Goal: Information Seeking & Learning: Learn about a topic

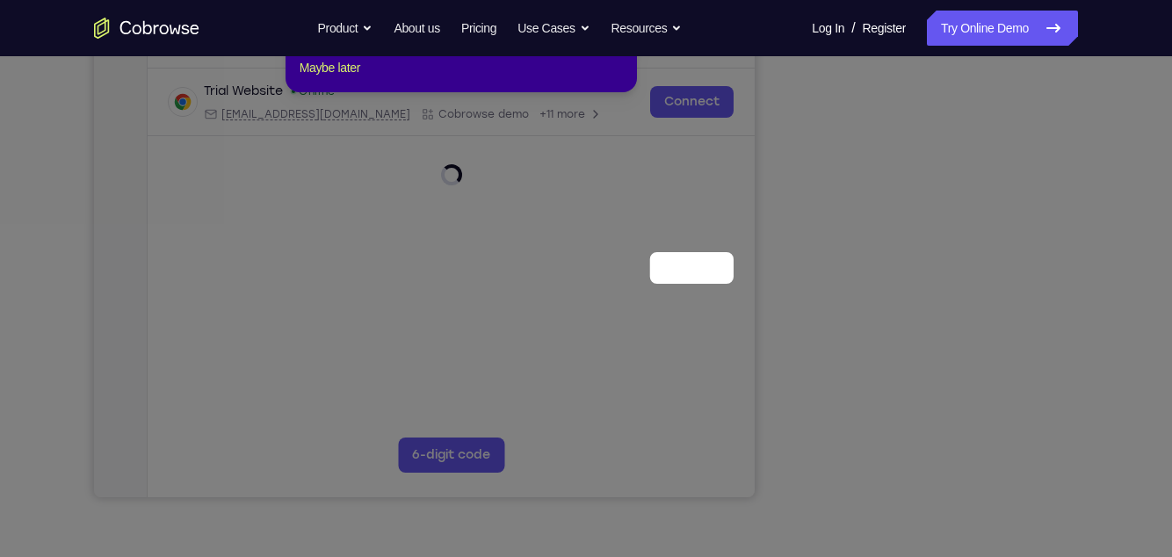
scroll to position [85, 0]
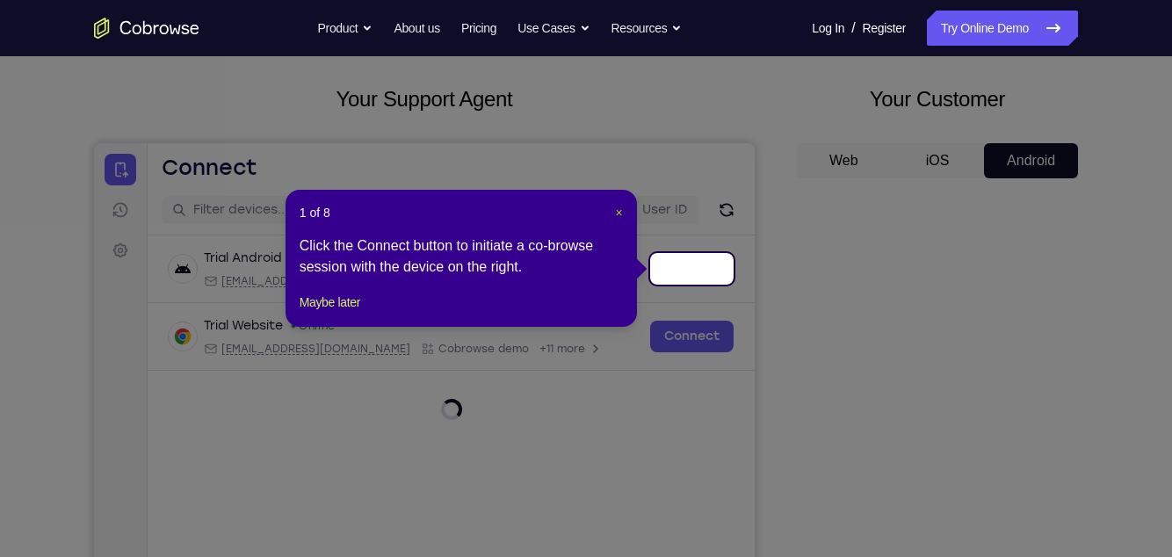
click at [619, 214] on span "×" at bounding box center [619, 213] width 7 height 14
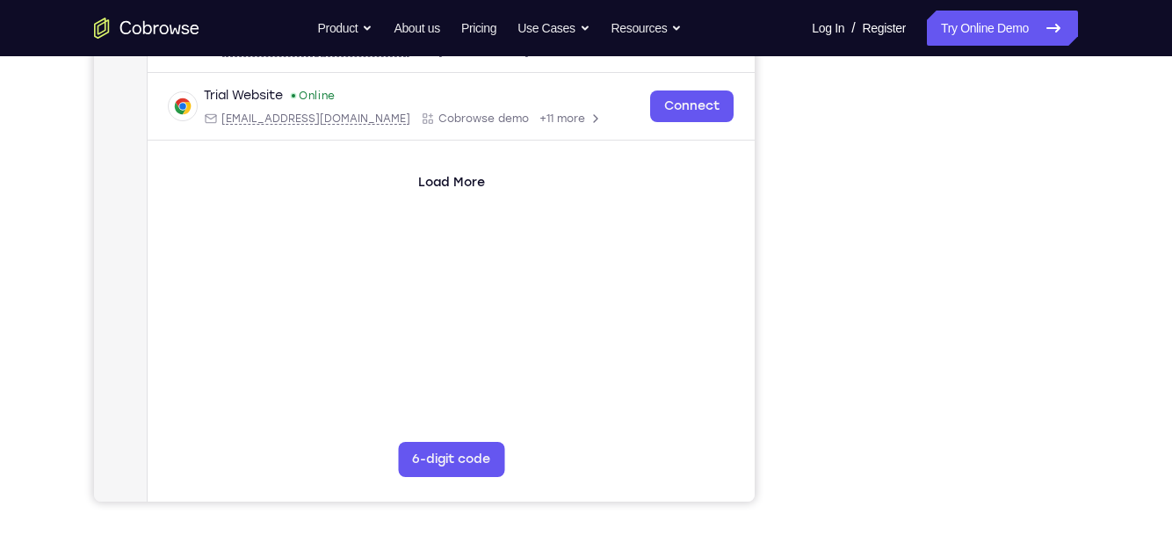
scroll to position [313, 0]
click at [1083, 277] on div "Your Support Agent Your Customer Web iOS Android Next Steps We’d be happy to gi…" at bounding box center [586, 322] width 1125 height 1159
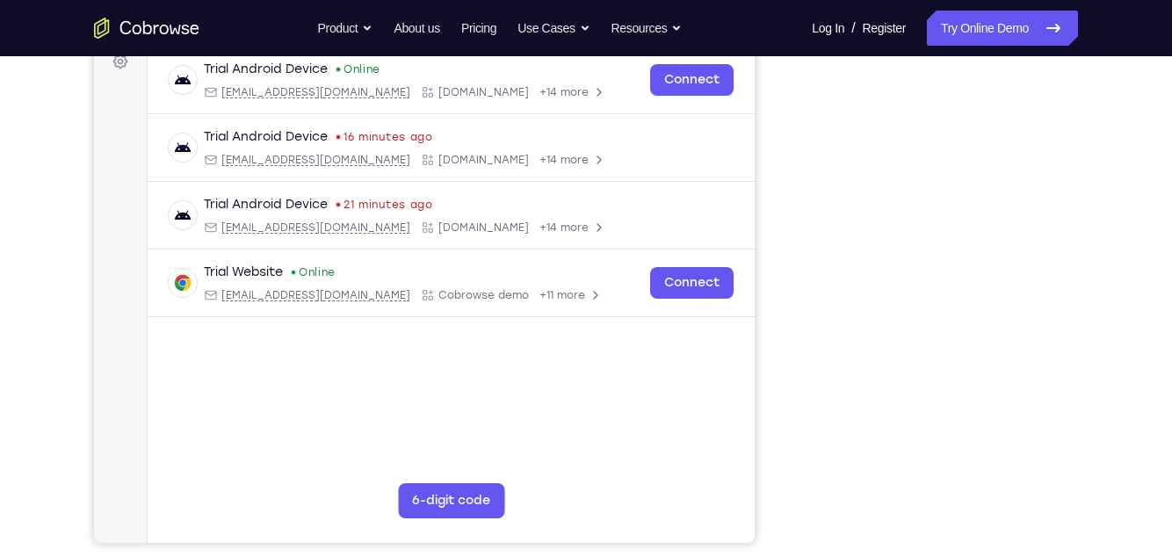
scroll to position [279, 0]
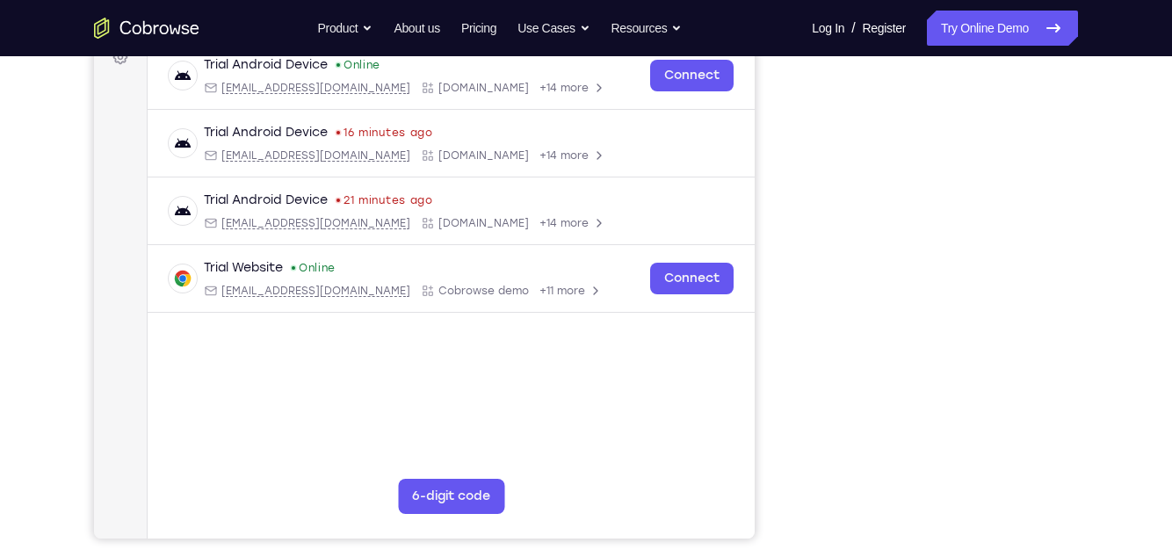
click at [1102, 263] on div "Your Support Agent Your Customer Web iOS Android Next Steps We’d be happy to gi…" at bounding box center [586, 357] width 1125 height 1159
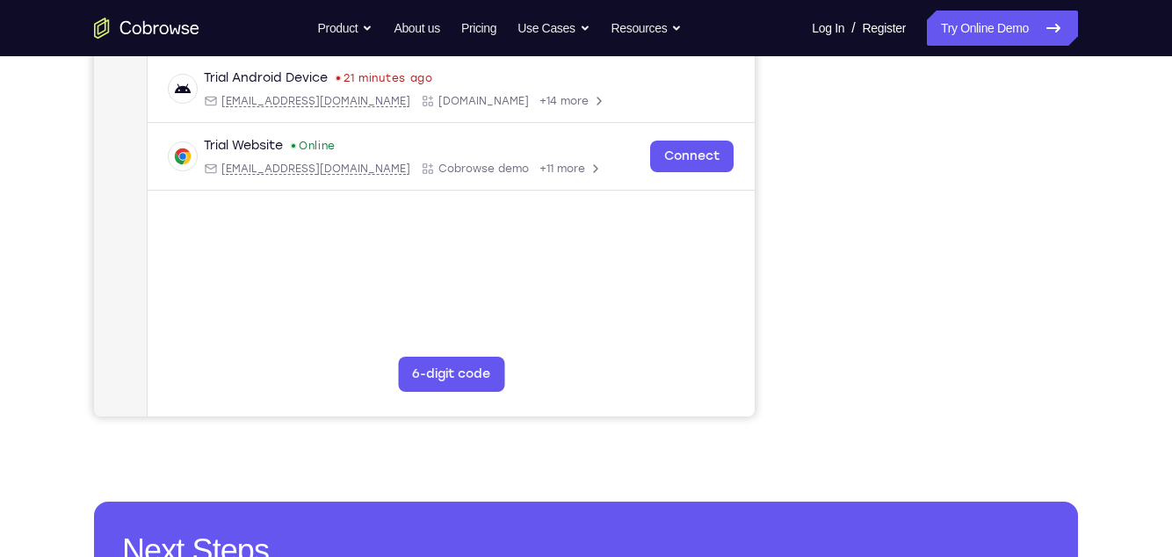
scroll to position [373, 0]
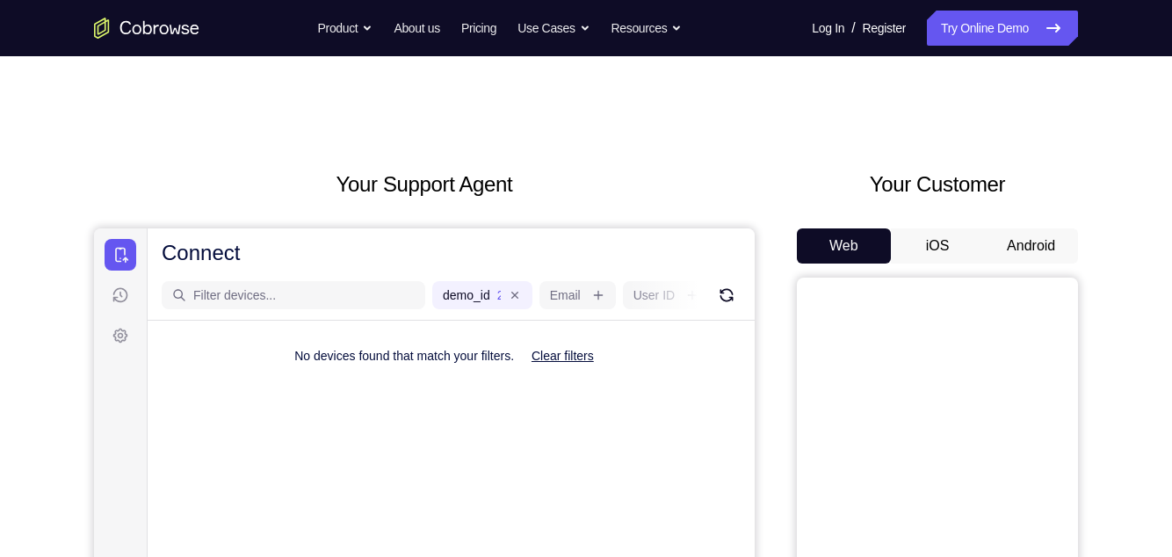
click at [1067, 232] on button "Android" at bounding box center [1031, 245] width 94 height 35
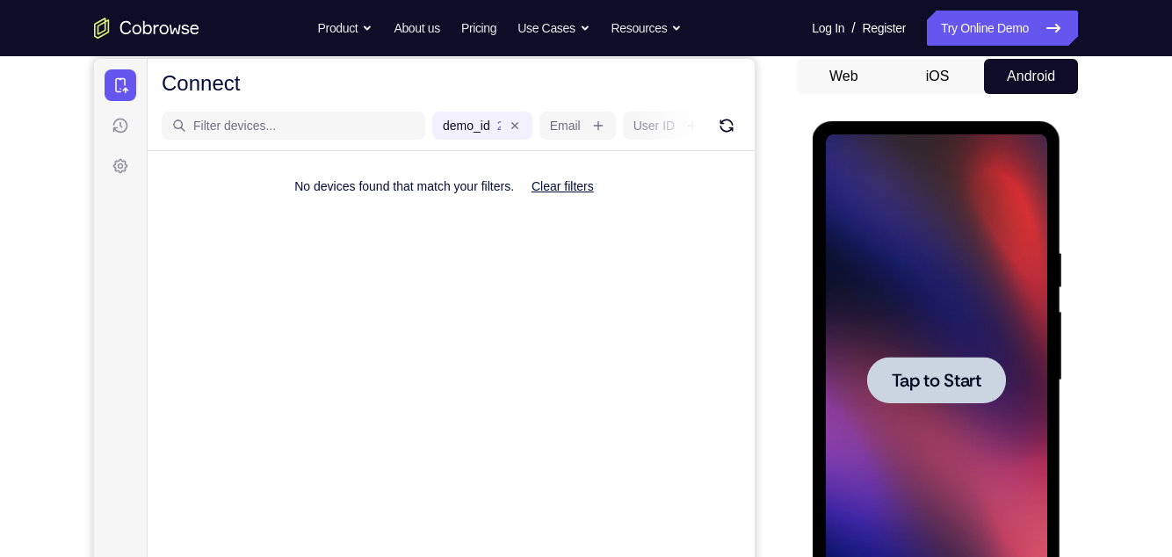
click at [1017, 266] on div at bounding box center [935, 380] width 221 height 492
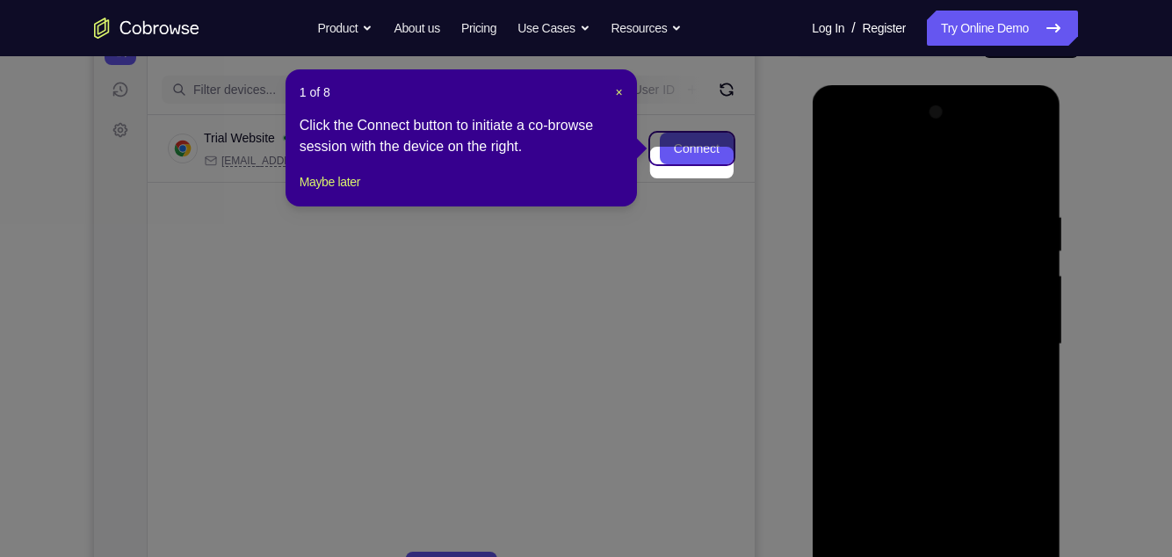
scroll to position [192, 0]
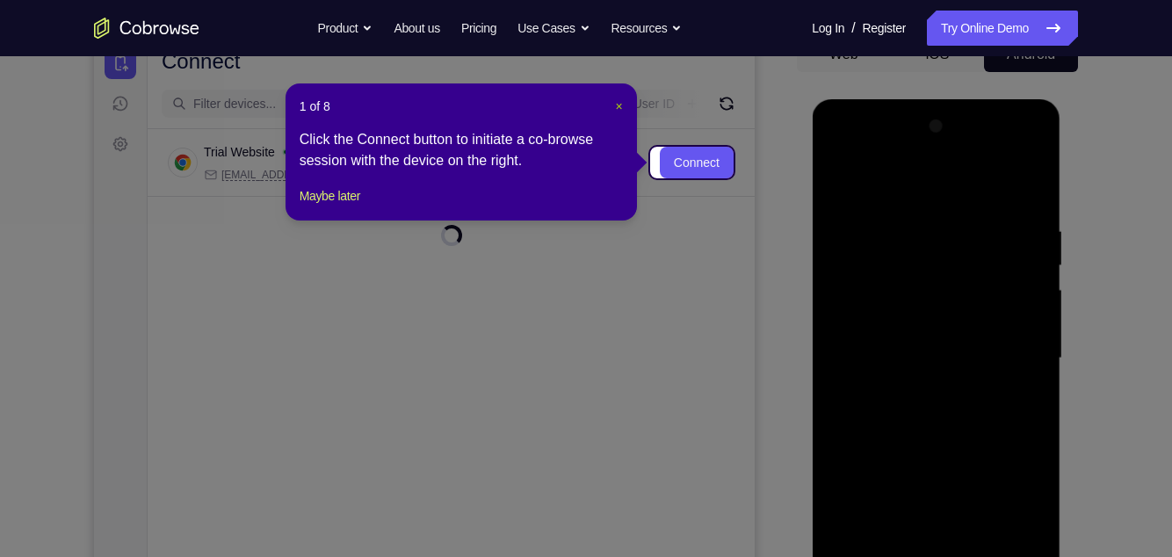
click at [617, 112] on span "×" at bounding box center [619, 106] width 7 height 14
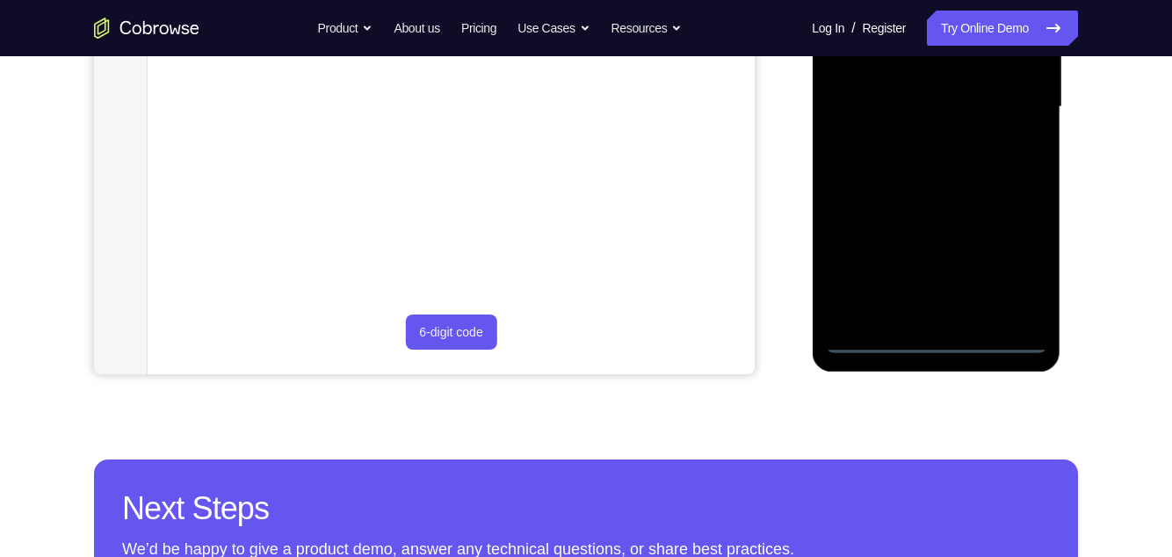
scroll to position [446, 0]
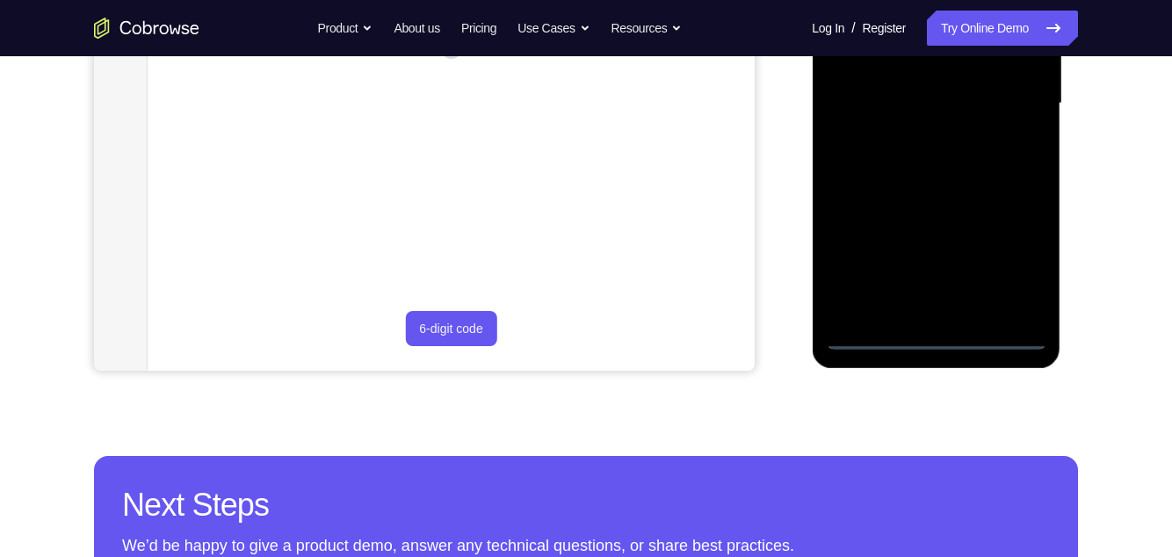
click at [946, 344] on div at bounding box center [935, 104] width 221 height 492
click at [1003, 261] on div at bounding box center [935, 104] width 221 height 492
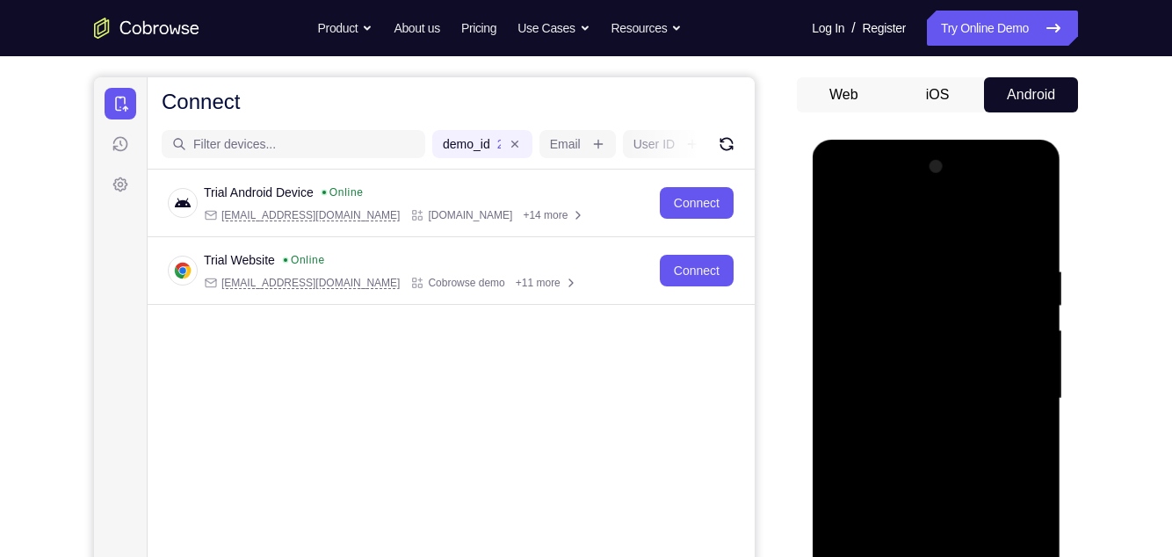
scroll to position [140, 0]
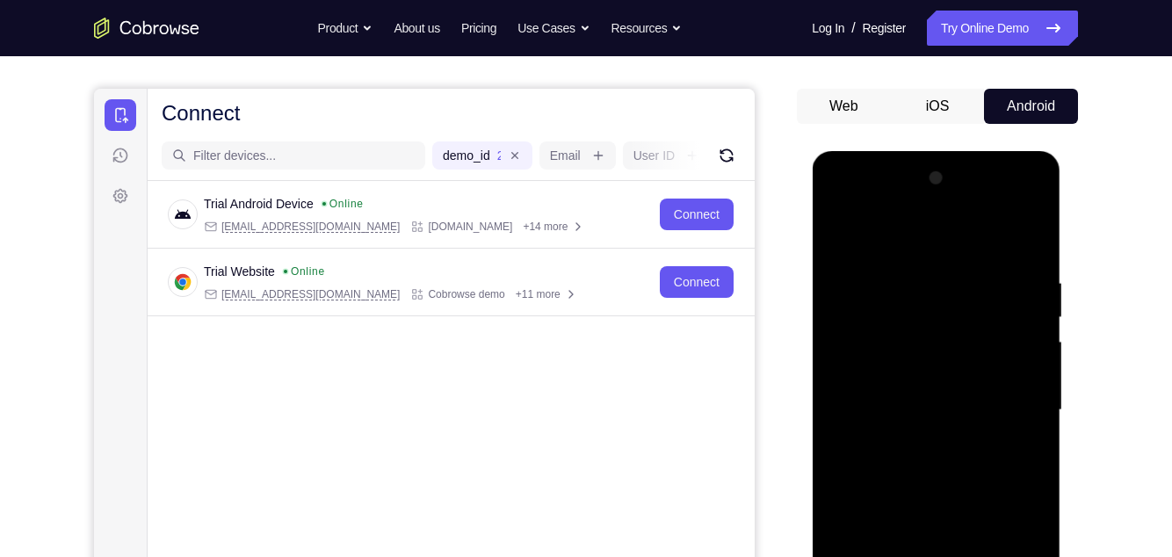
click at [910, 238] on div at bounding box center [935, 410] width 221 height 492
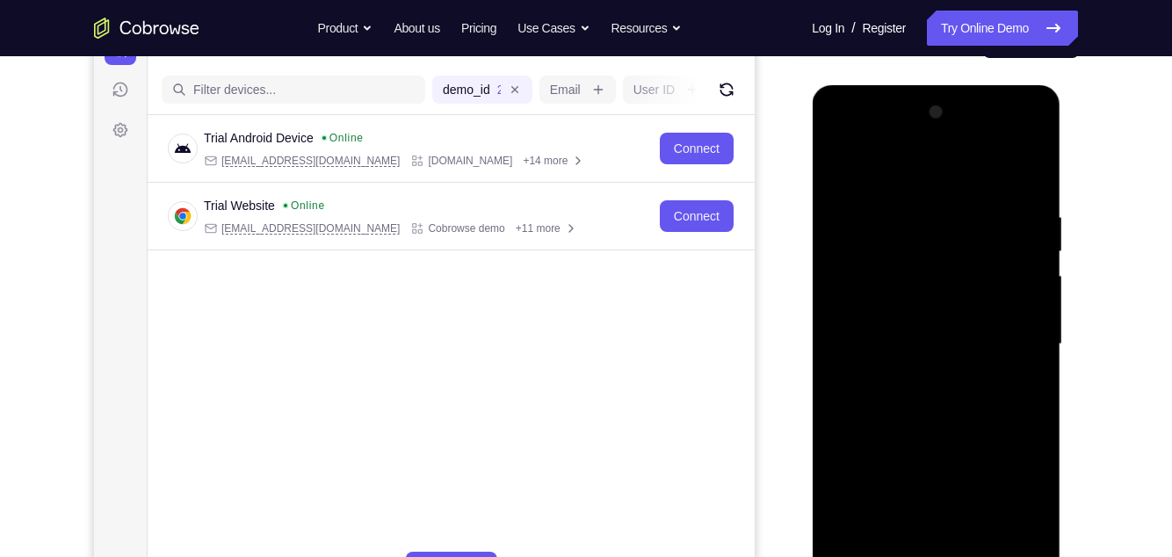
scroll to position [217, 0]
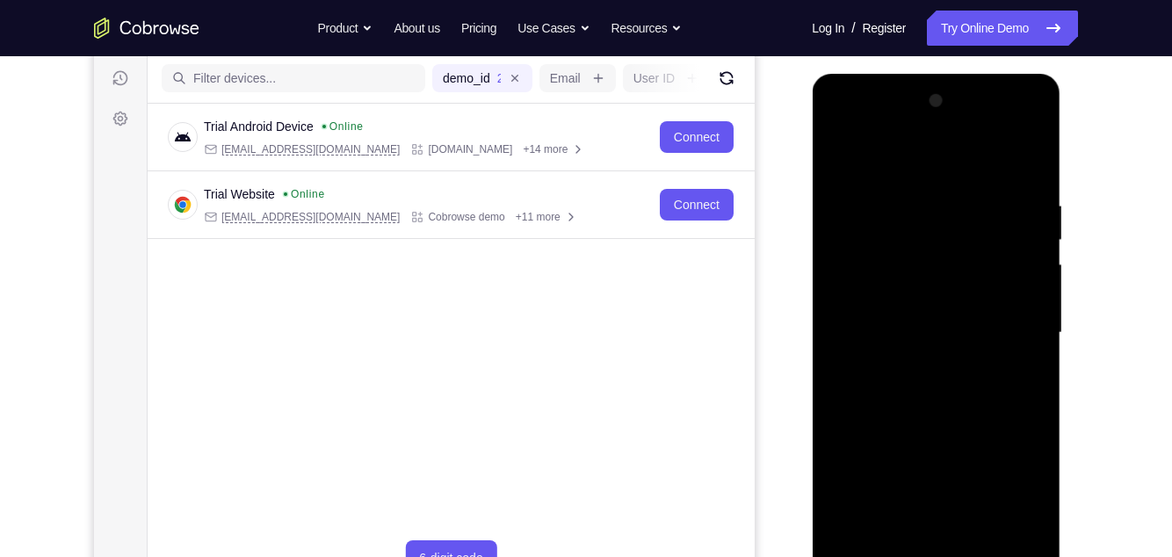
click at [1017, 323] on div at bounding box center [935, 333] width 221 height 492
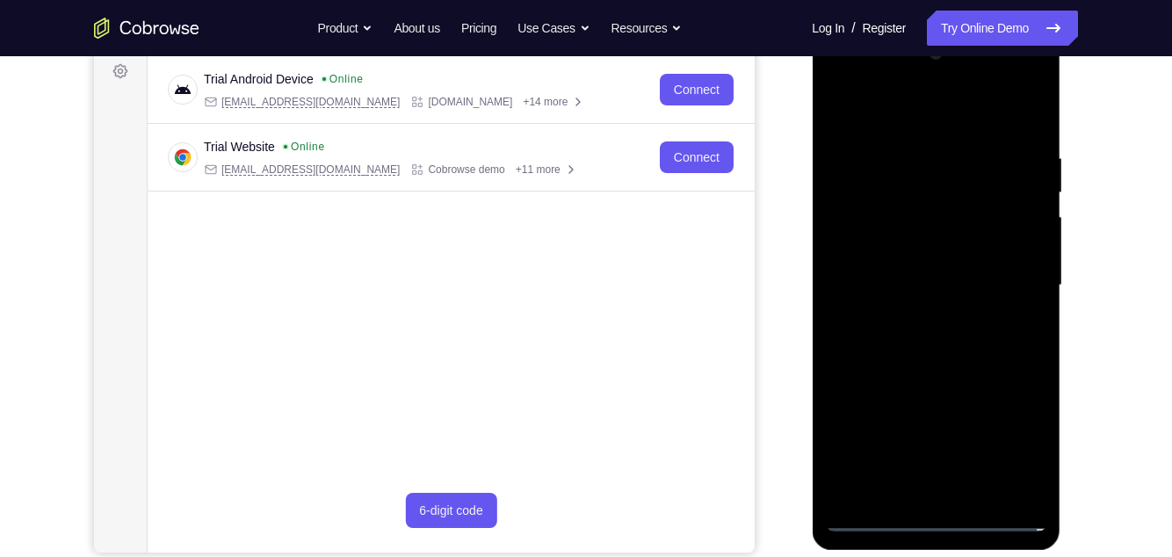
scroll to position [288, 0]
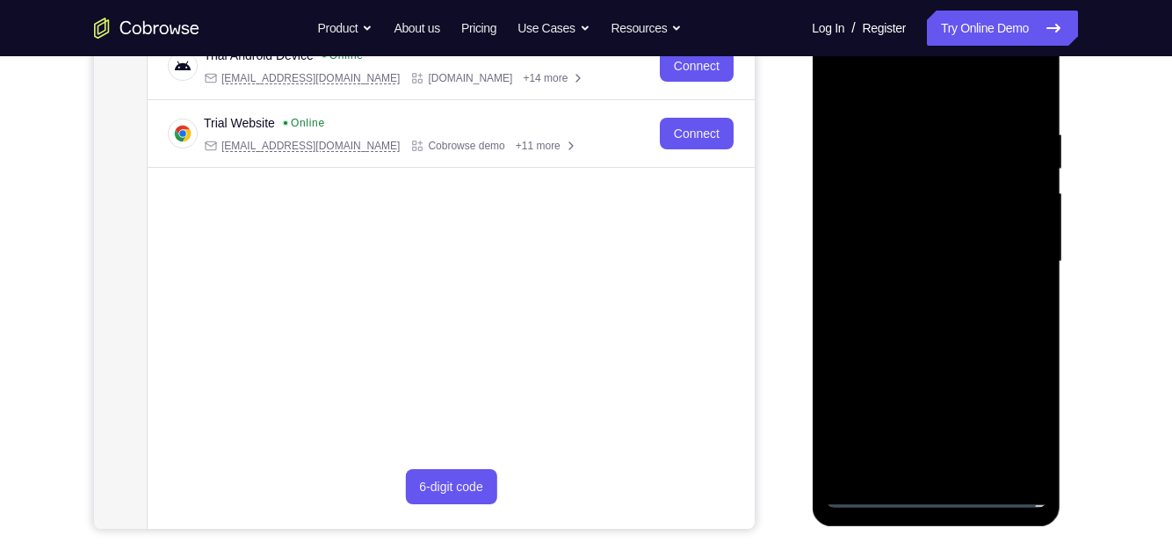
click at [918, 300] on div at bounding box center [935, 262] width 221 height 492
click at [936, 250] on div at bounding box center [935, 262] width 221 height 492
click at [952, 229] on div at bounding box center [935, 262] width 221 height 492
click at [968, 256] on div at bounding box center [935, 262] width 221 height 492
click at [956, 324] on div at bounding box center [935, 262] width 221 height 492
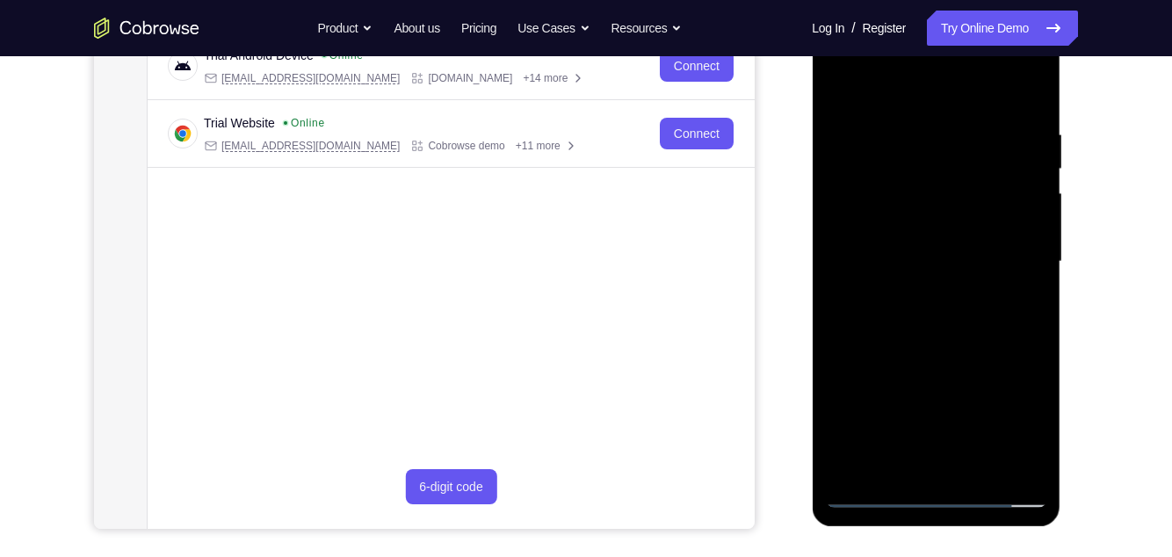
click at [966, 337] on div at bounding box center [935, 262] width 221 height 492
click at [1036, 442] on div at bounding box center [935, 262] width 221 height 492
click at [941, 461] on div at bounding box center [935, 262] width 221 height 492
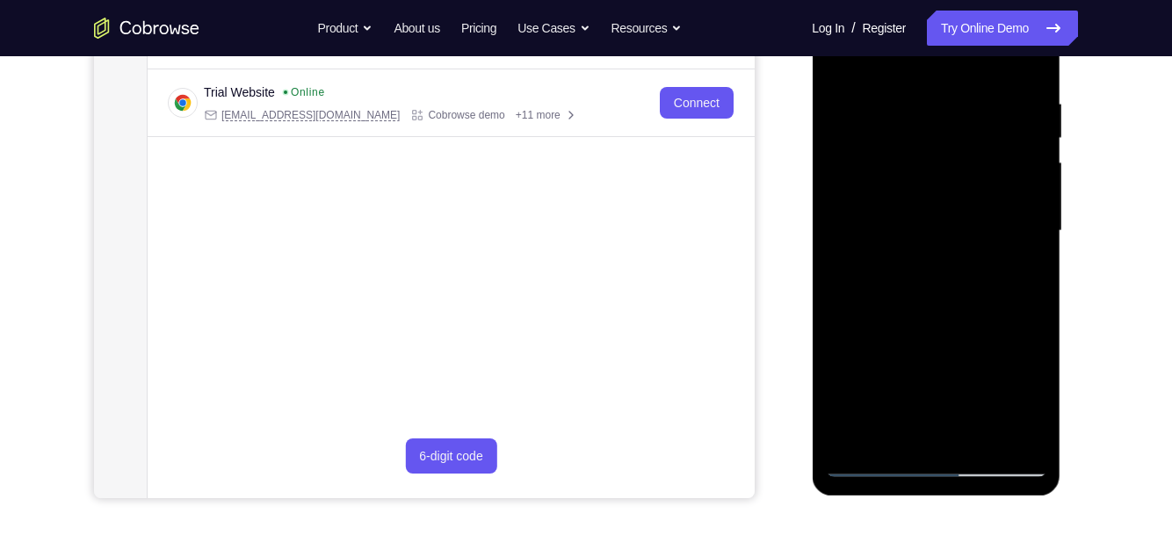
scroll to position [321, 0]
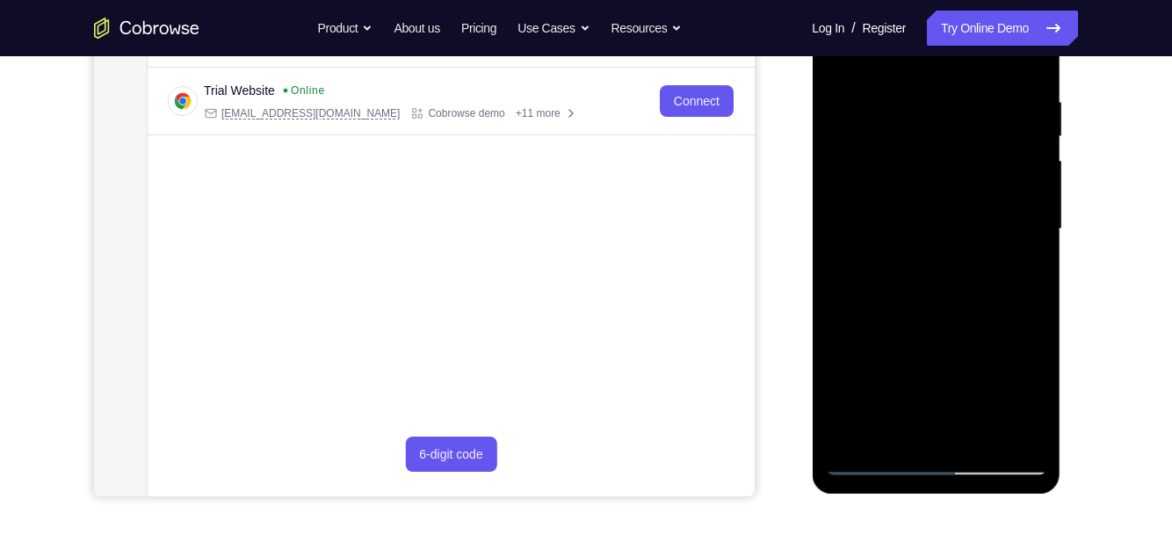
click at [1122, 270] on div "Your Support Agent Your Customer Web iOS Android Next Steps We’d be happy to gi…" at bounding box center [586, 315] width 1125 height 1159
click at [1124, 257] on div "Your Support Agent Your Customer Web iOS Android Next Steps We’d be happy to gi…" at bounding box center [586, 315] width 1125 height 1159
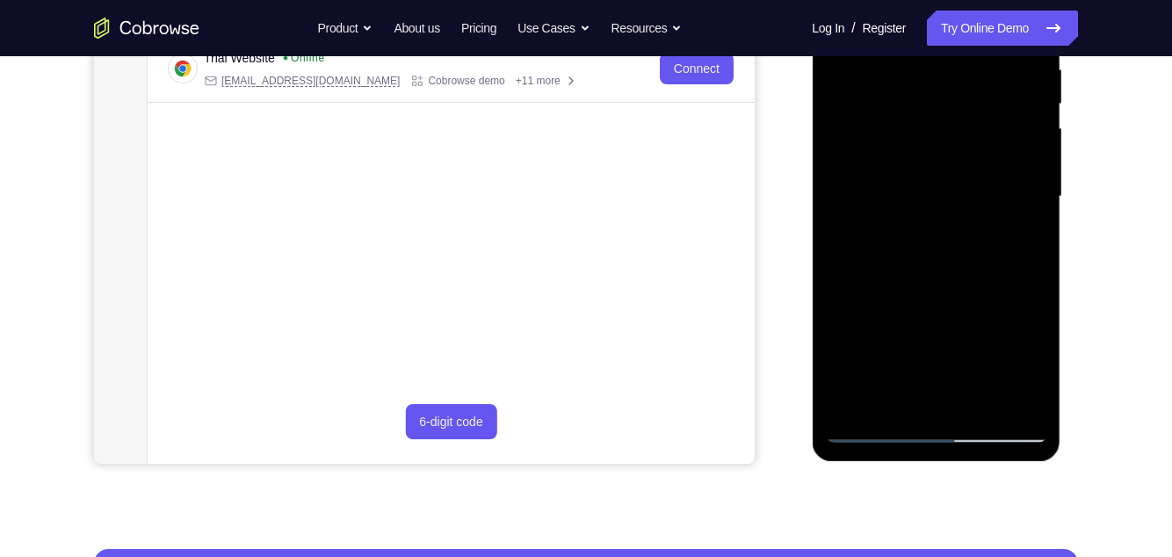
scroll to position [358, 0]
